Goal: Navigation & Orientation: Find specific page/section

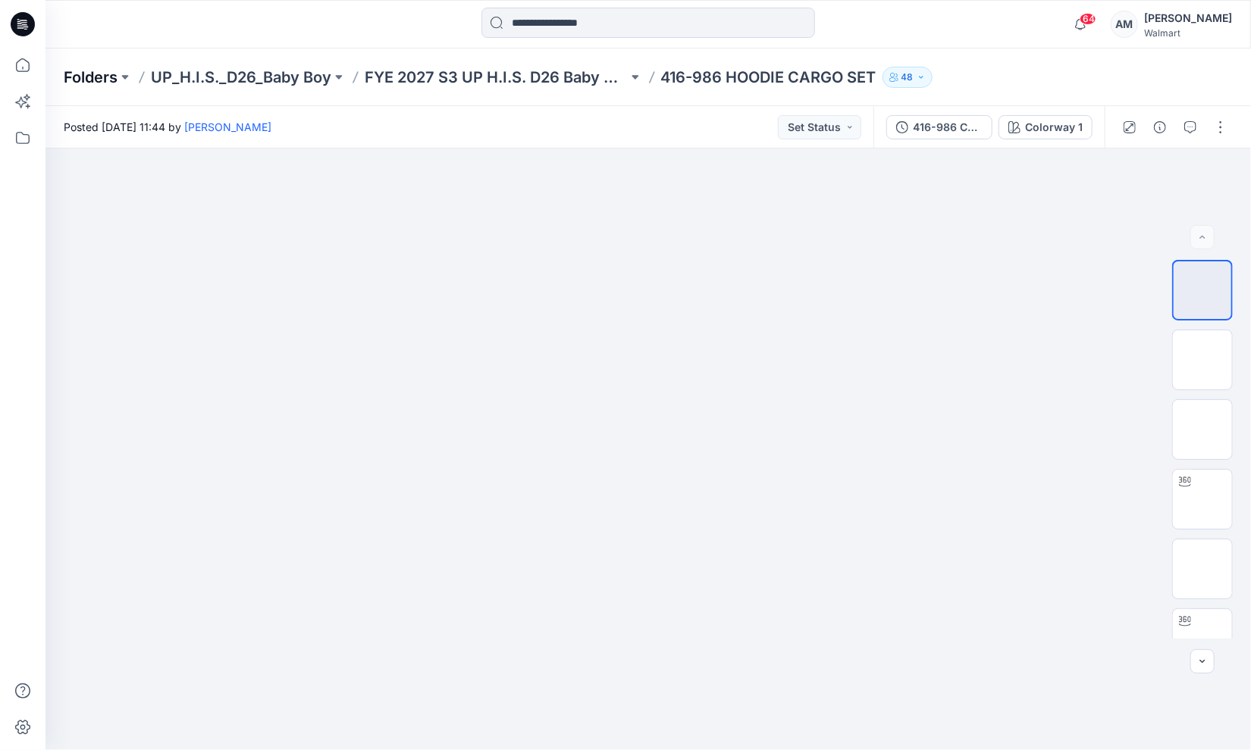
click at [99, 82] on p "Folders" at bounding box center [91, 77] width 54 height 21
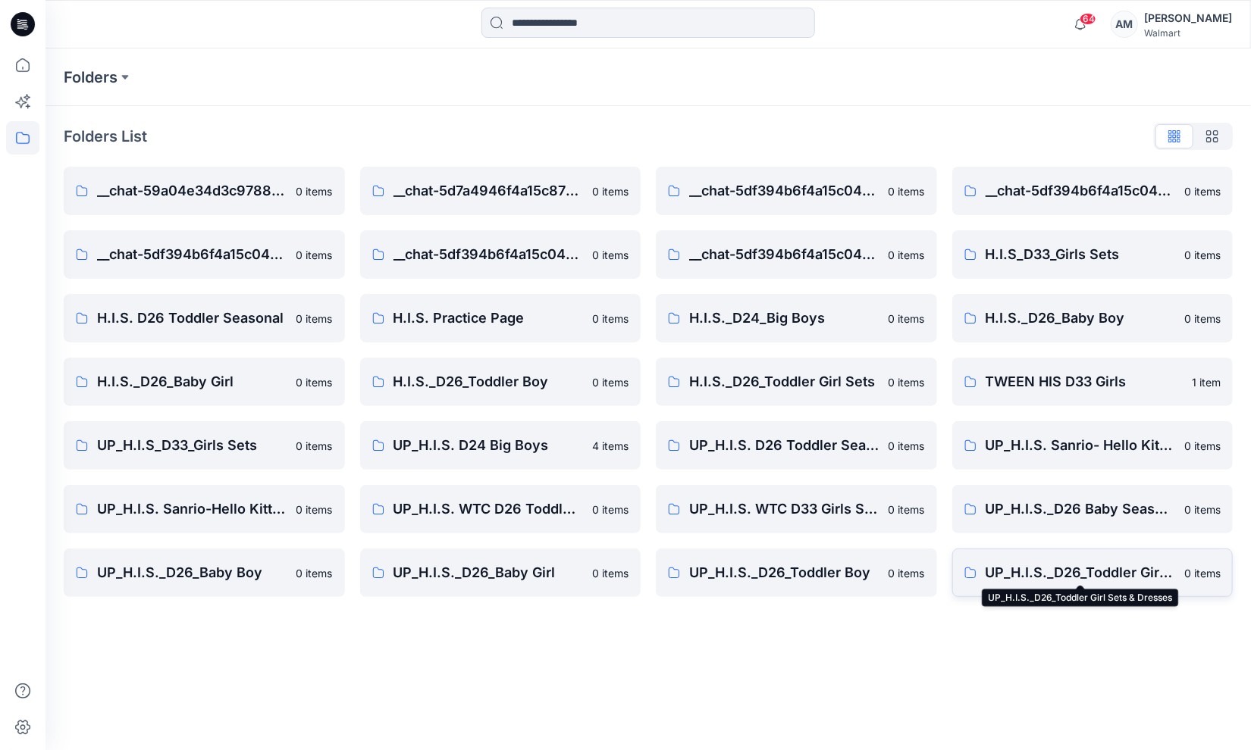
click at [1061, 574] on p "UP_H.I.S._D26_Toddler Girl Sets & Dresses" at bounding box center [1080, 572] width 190 height 21
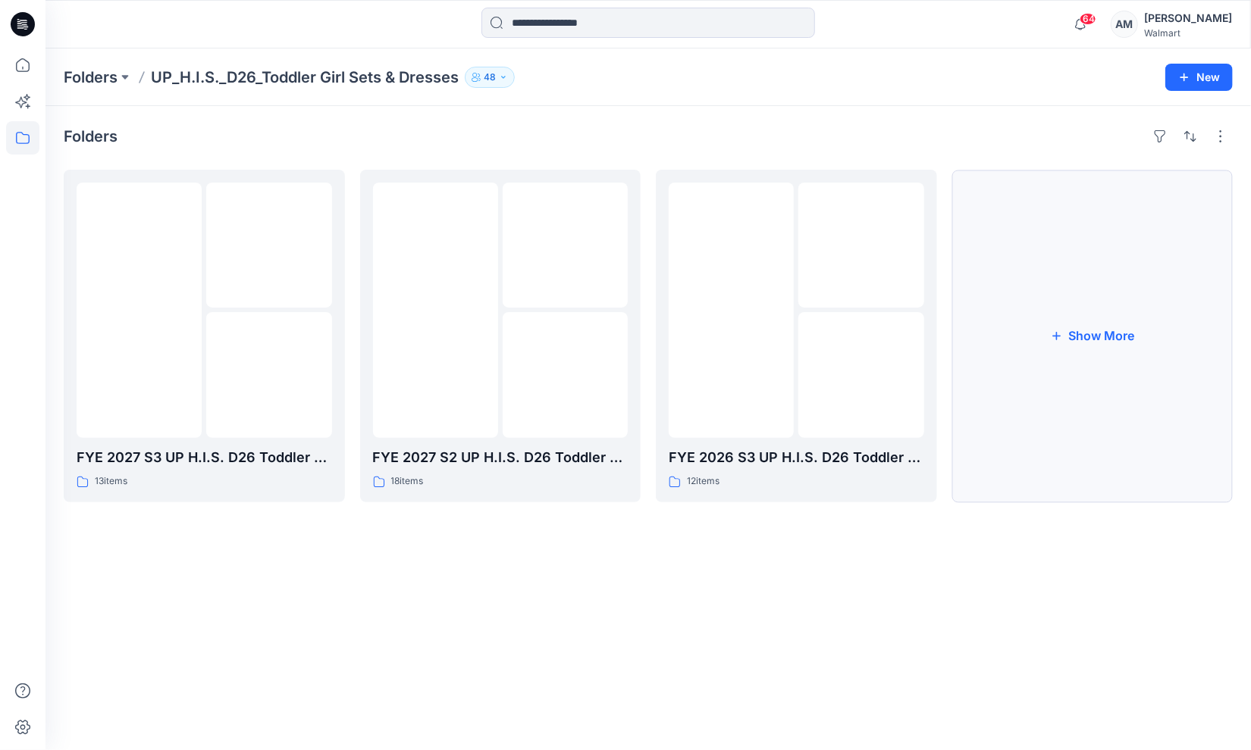
click at [1110, 352] on button "Show More" at bounding box center [1092, 336] width 281 height 333
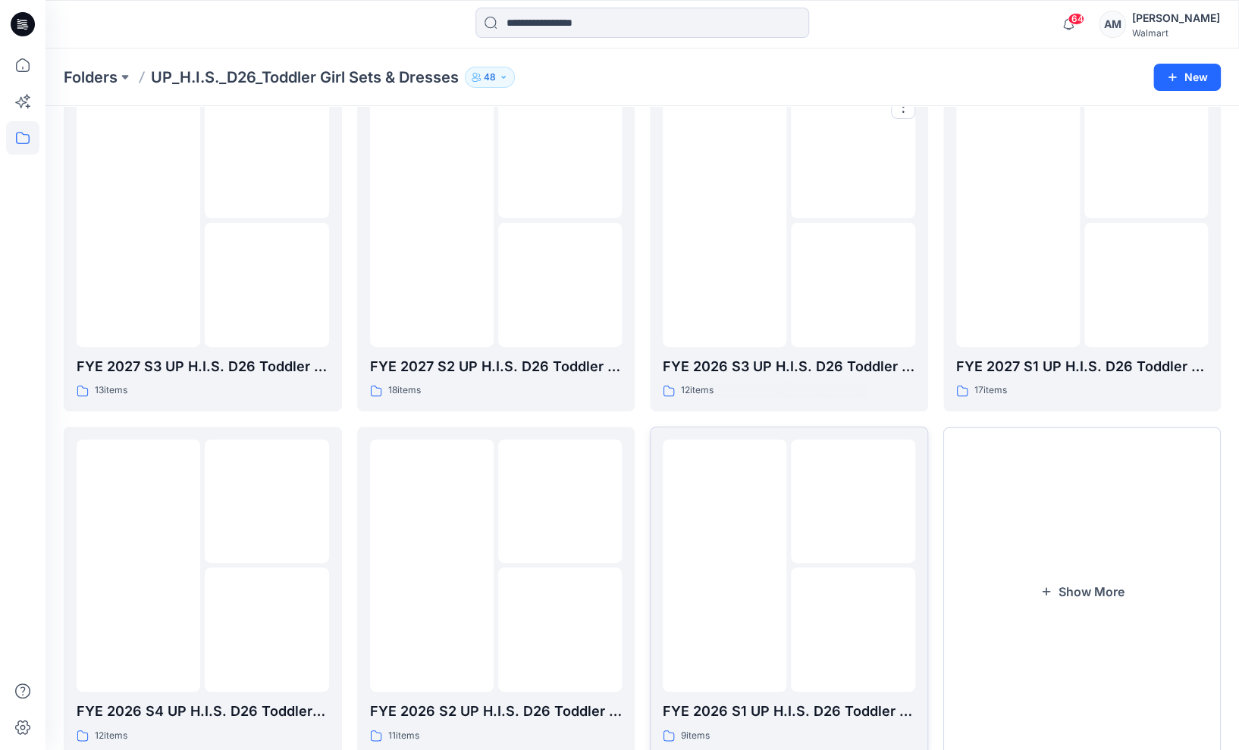
scroll to position [136, 0]
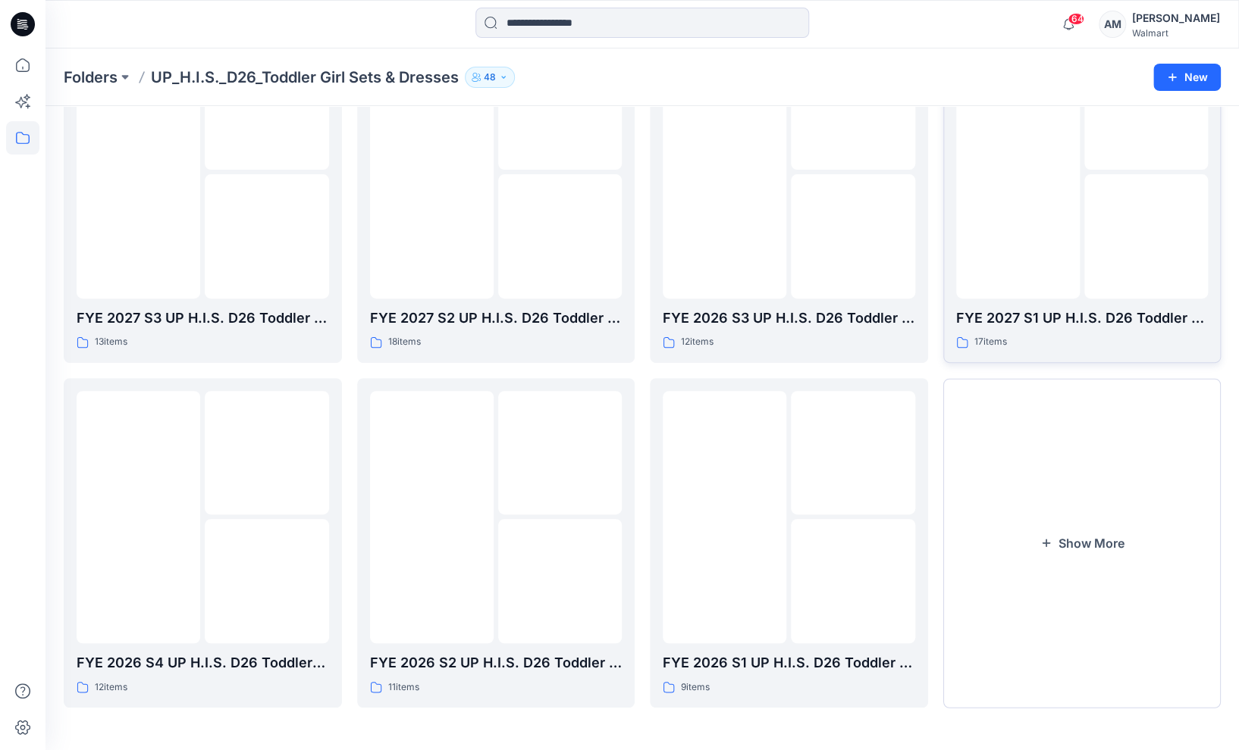
click at [1145, 237] on img at bounding box center [1145, 237] width 0 height 0
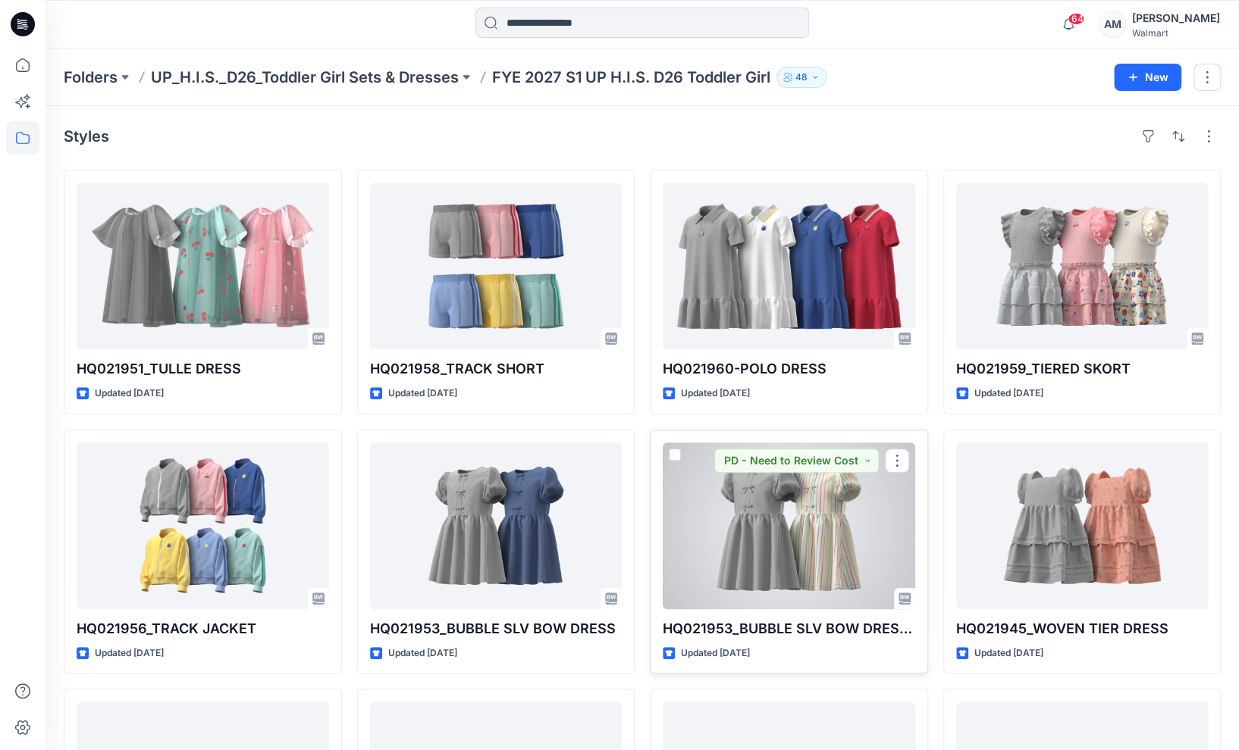
click at [777, 529] on div at bounding box center [789, 526] width 252 height 167
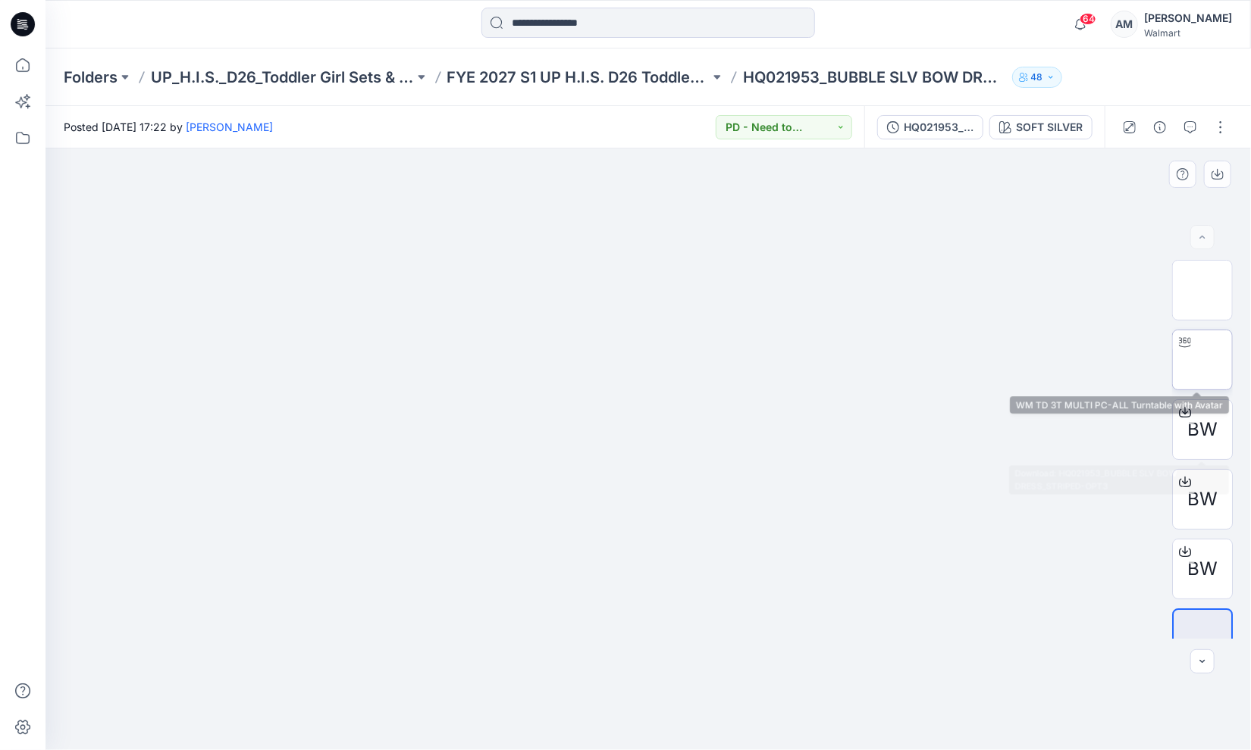
click at [1202, 360] on img at bounding box center [1202, 360] width 0 height 0
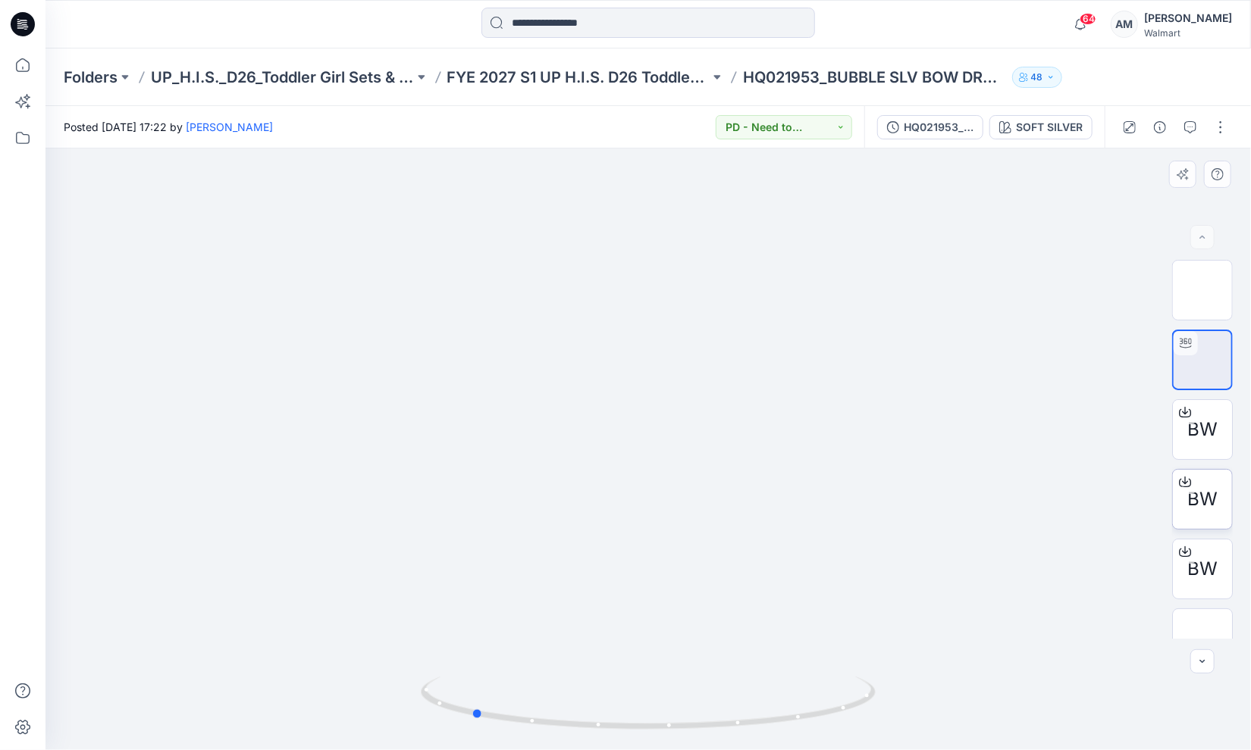
drag, startPoint x: 647, startPoint y: 729, endPoint x: 1216, endPoint y: 500, distance: 613.2
click at [926, 710] on div at bounding box center [647, 450] width 1205 height 602
